Goal: Information Seeking & Learning: Learn about a topic

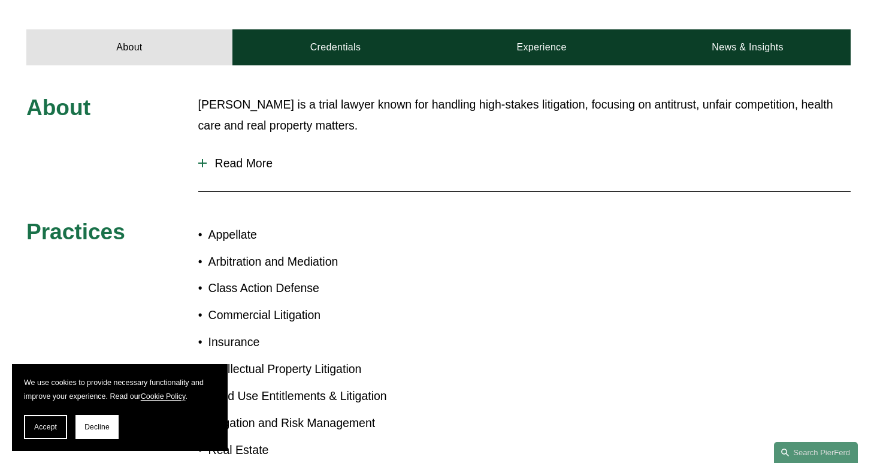
scroll to position [445, 0]
click at [204, 158] on div at bounding box center [202, 162] width 8 height 8
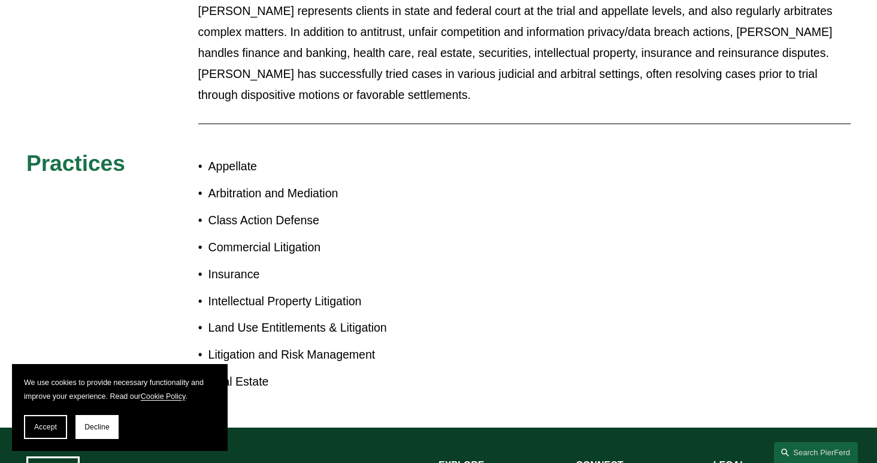
scroll to position [623, 0]
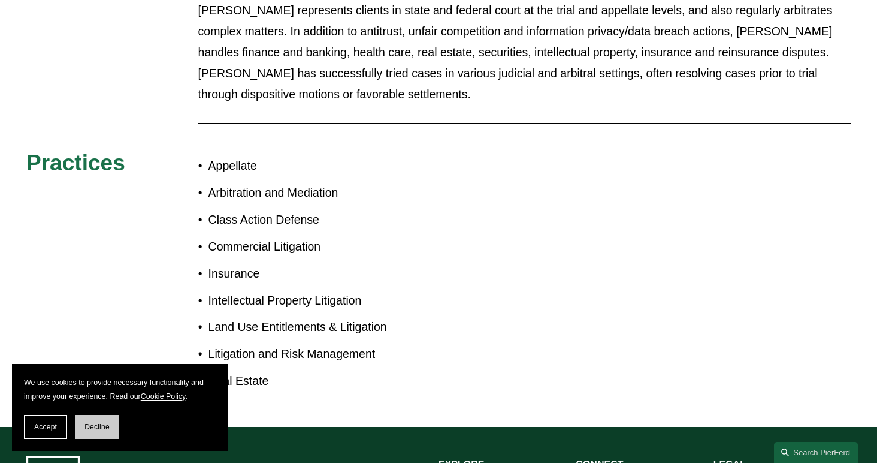
click at [93, 429] on span "Decline" at bounding box center [96, 426] width 25 height 8
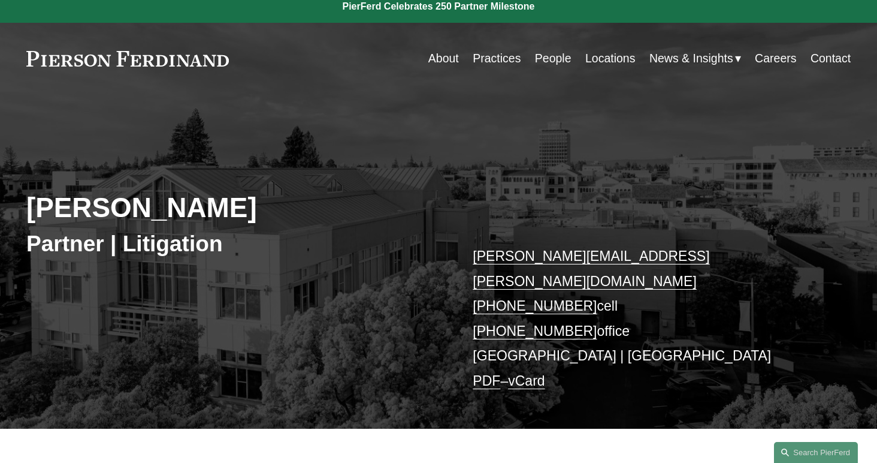
scroll to position [0, 0]
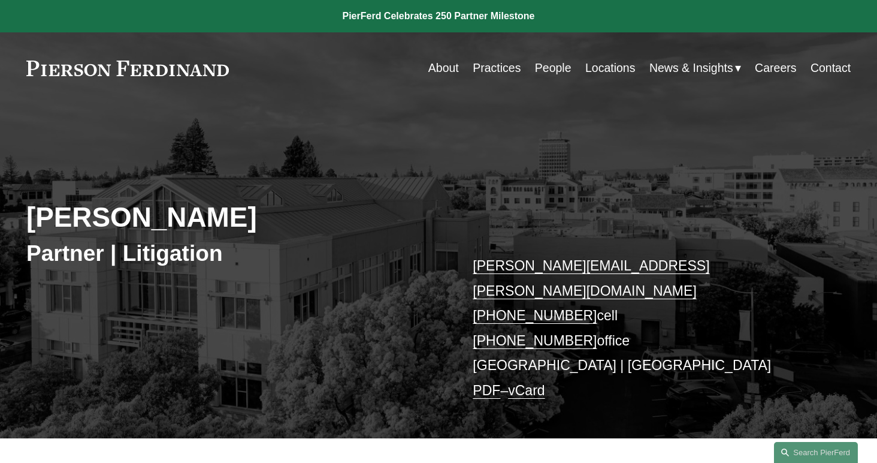
drag, startPoint x: 25, startPoint y: 68, endPoint x: 80, endPoint y: 71, distance: 55.8
click at [80, 71] on div "Skip to Content About Practices People Locations" at bounding box center [438, 67] width 877 height 71
click at [238, 108] on div "[PERSON_NAME] Partner | Litigation [PERSON_NAME][EMAIL_ADDRESS][PERSON_NAME][DO…" at bounding box center [438, 270] width 877 height 335
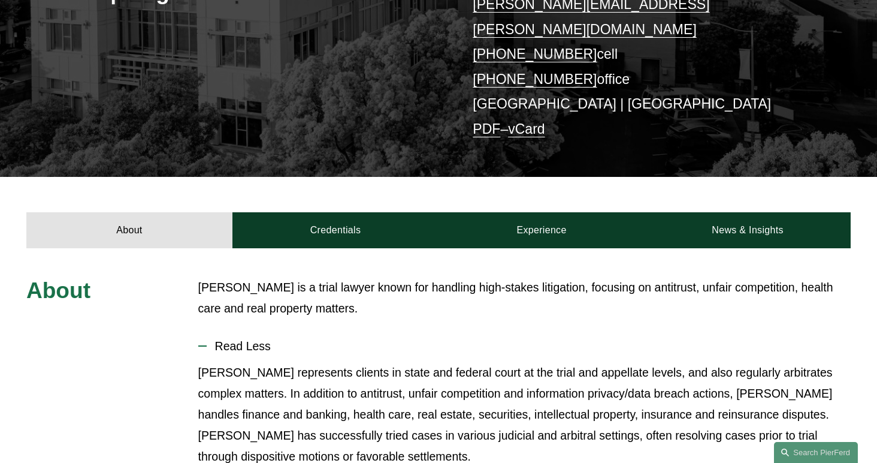
scroll to position [267, 0]
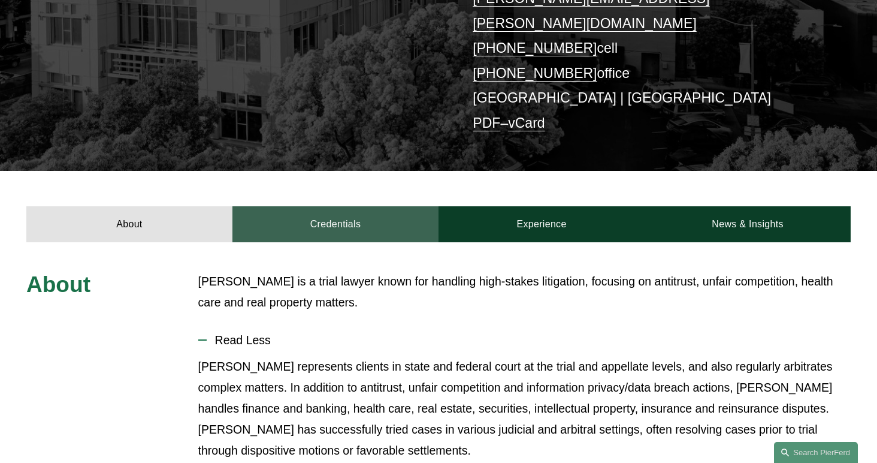
click at [343, 206] on link "Credentials" at bounding box center [335, 223] width 206 height 35
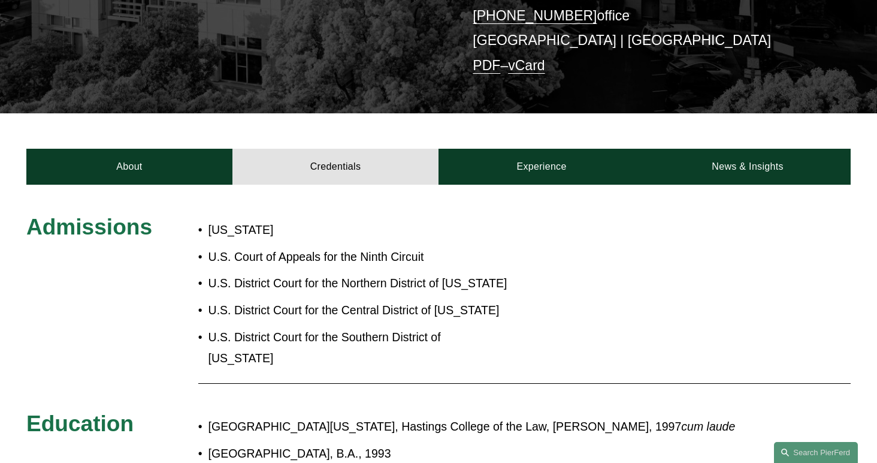
scroll to position [321, 0]
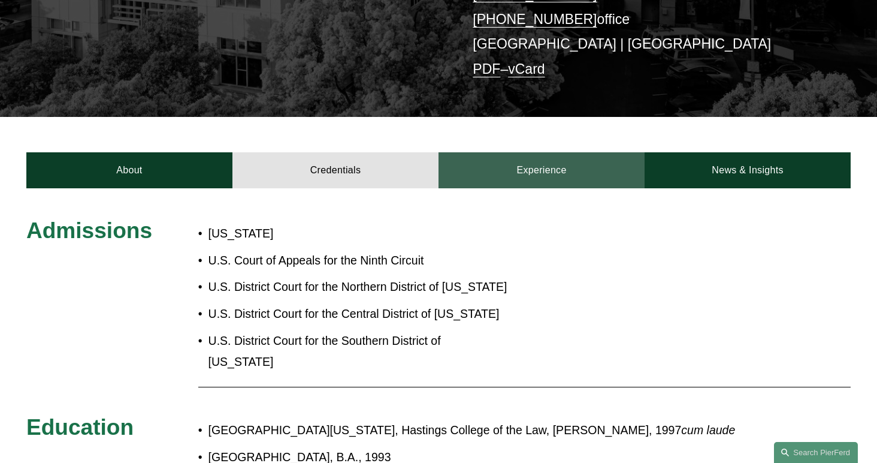
click at [537, 152] on link "Experience" at bounding box center [542, 169] width 206 height 35
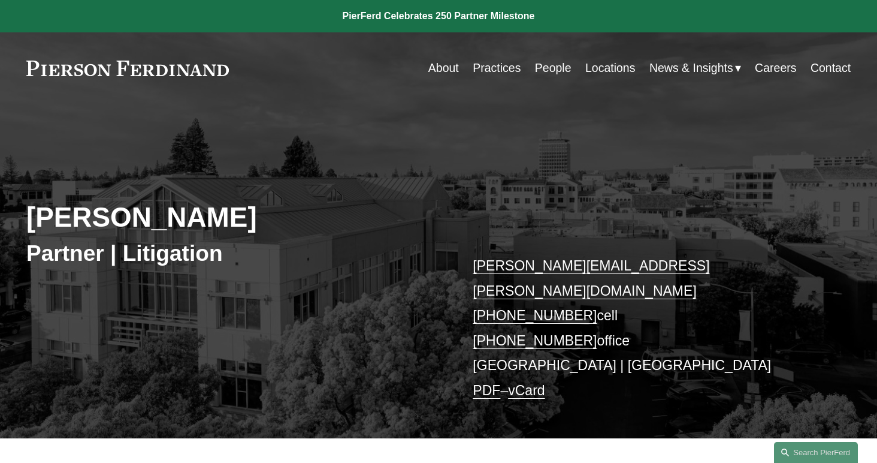
scroll to position [0, 0]
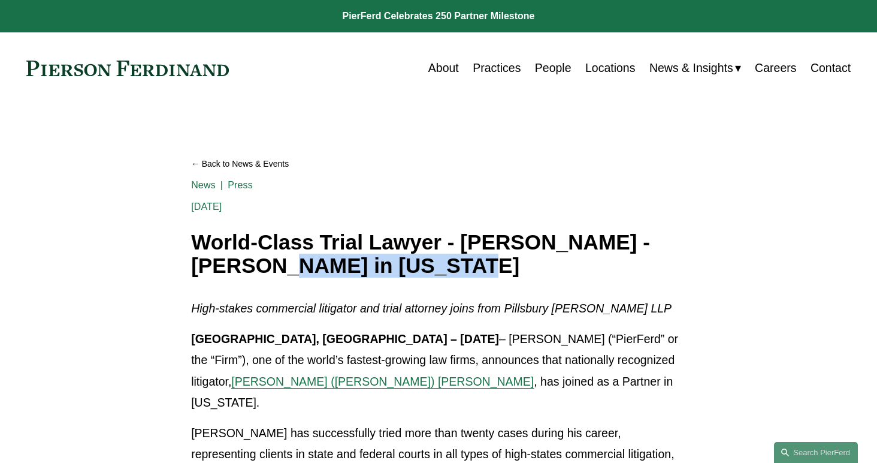
drag, startPoint x: 252, startPoint y: 266, endPoint x: 436, endPoint y: 274, distance: 184.1
click at [436, 274] on h1 "World-Class Trial Lawyer - [PERSON_NAME] - [PERSON_NAME] in [US_STATE]" at bounding box center [438, 254] width 495 height 46
copy h1 "Pierson Ferdinand"
